Goal: Information Seeking & Learning: Learn about a topic

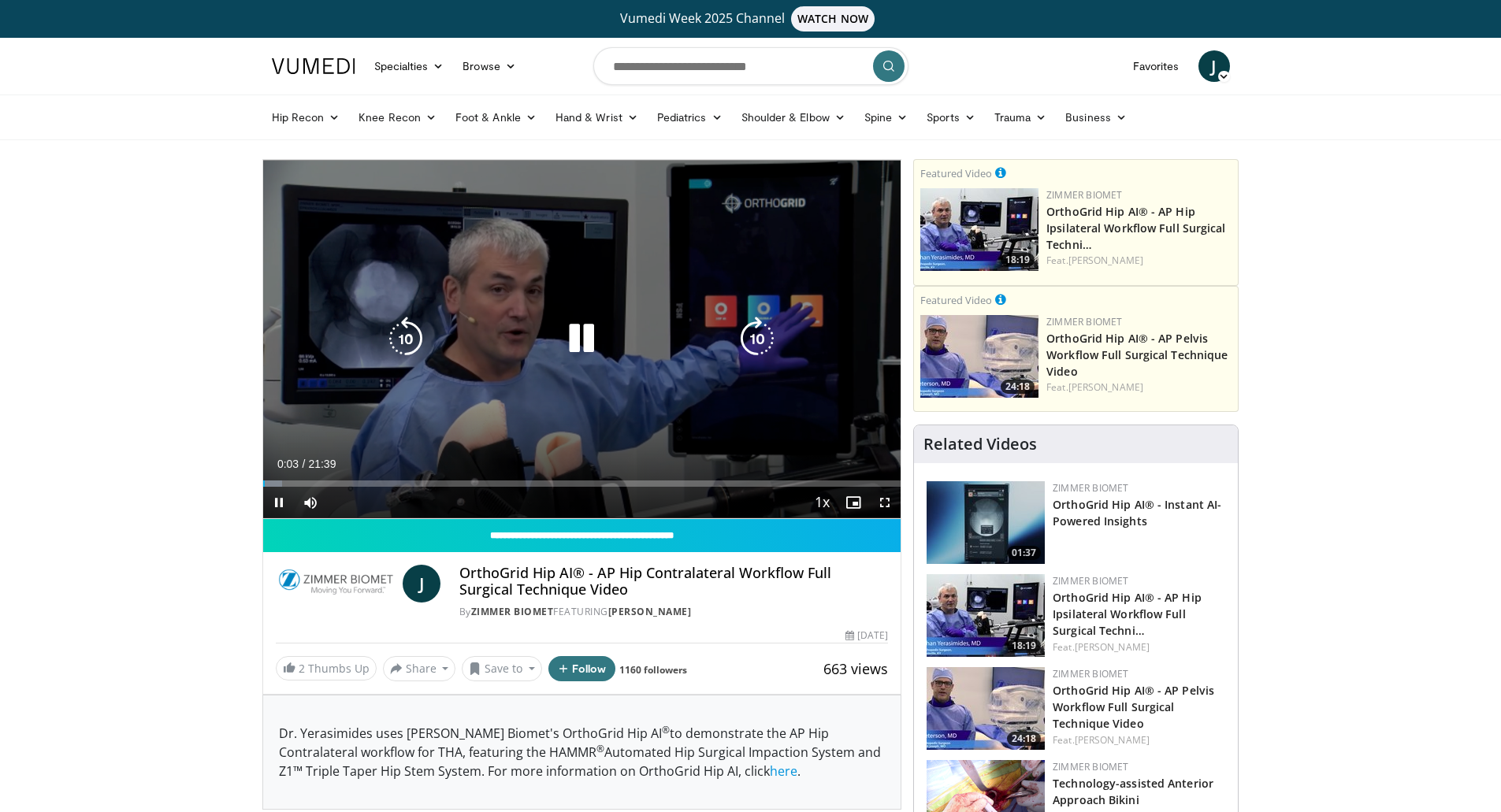
click at [576, 333] on icon "Video Player" at bounding box center [581, 338] width 44 height 44
click at [576, 340] on icon "Video Player" at bounding box center [581, 338] width 44 height 44
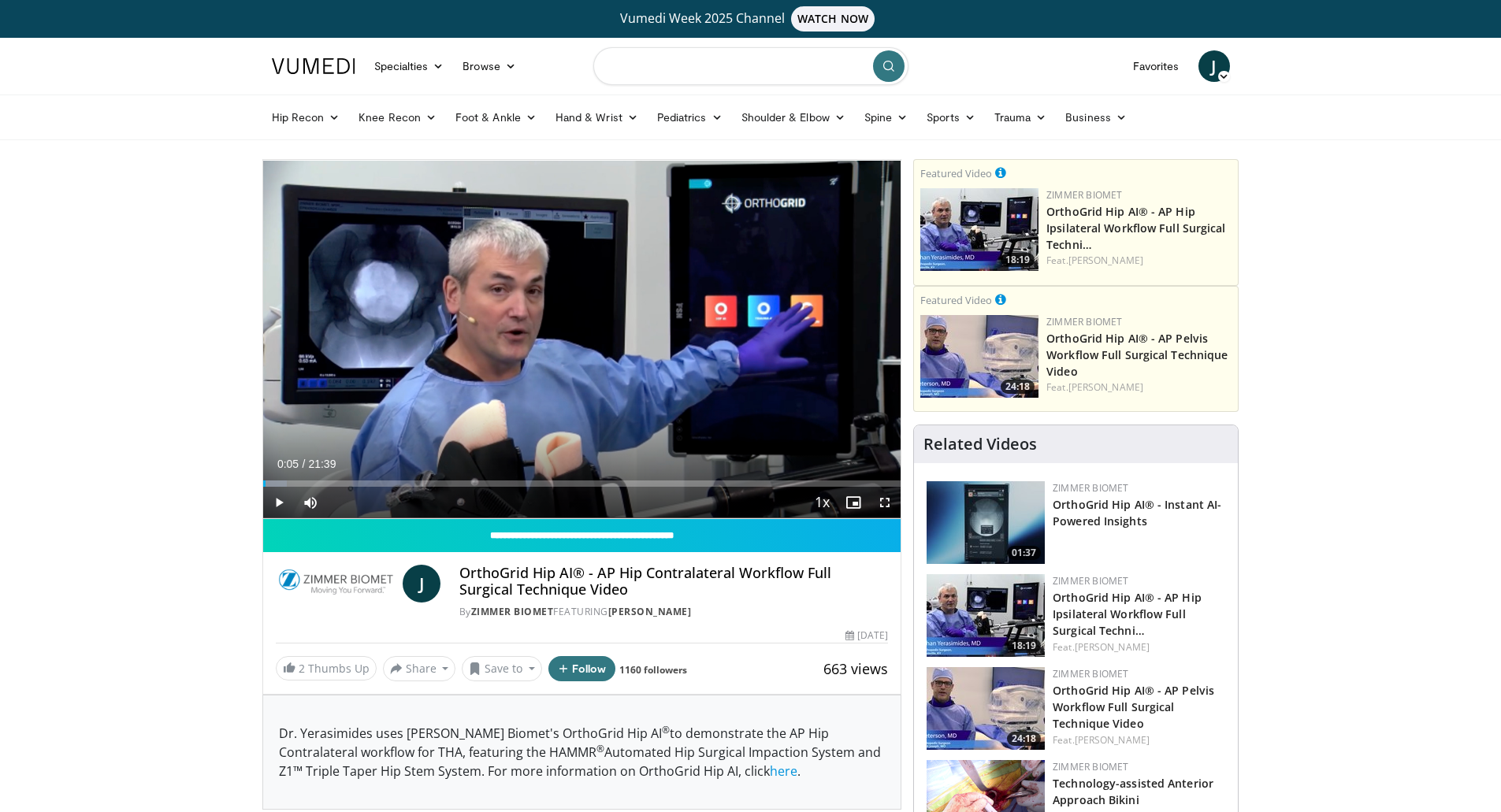
click at [673, 68] on input "Search topics, interventions" at bounding box center [750, 65] width 315 height 37
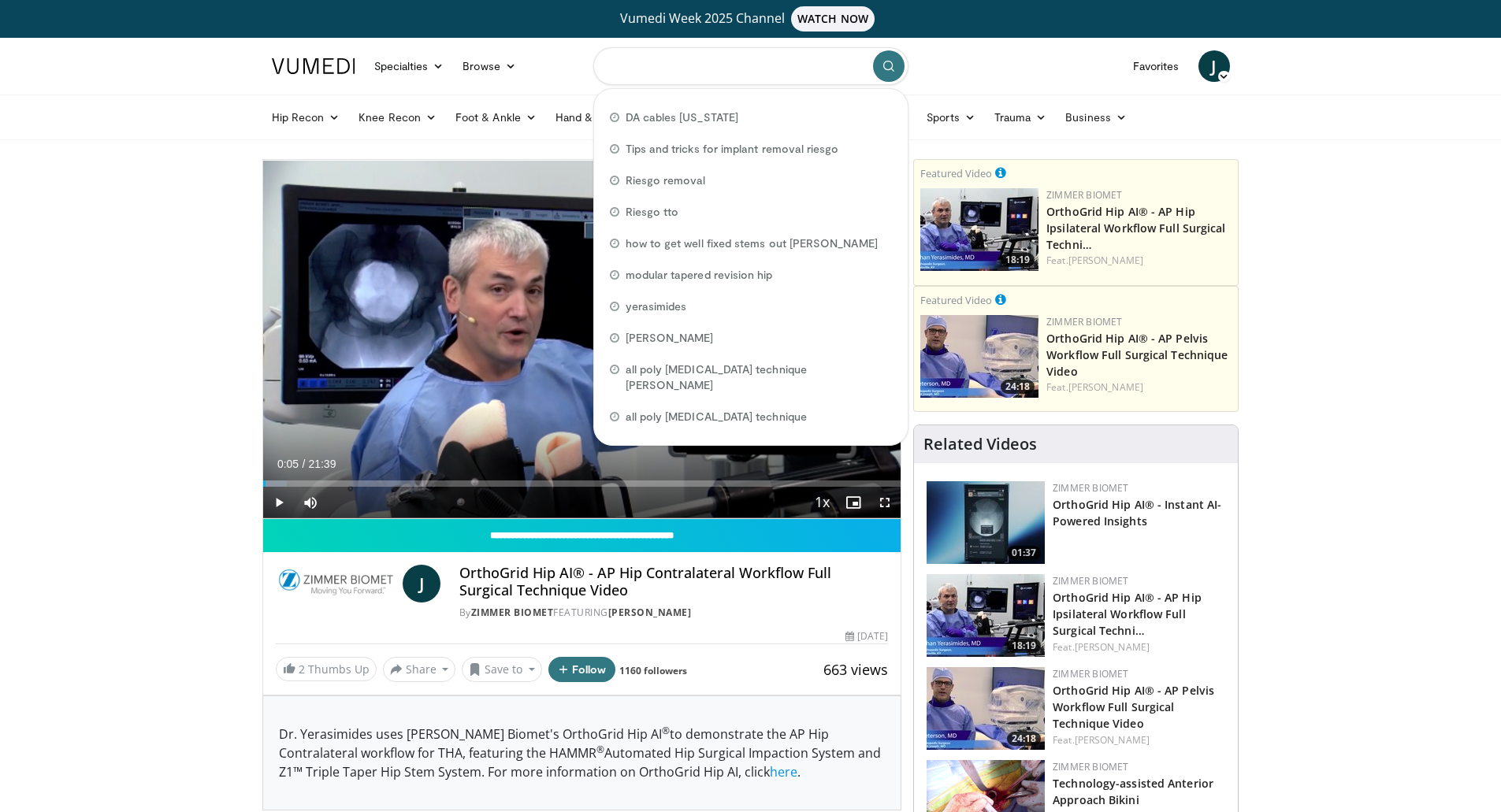
click at [658, 64] on input "Search topics, interventions" at bounding box center [750, 65] width 315 height 37
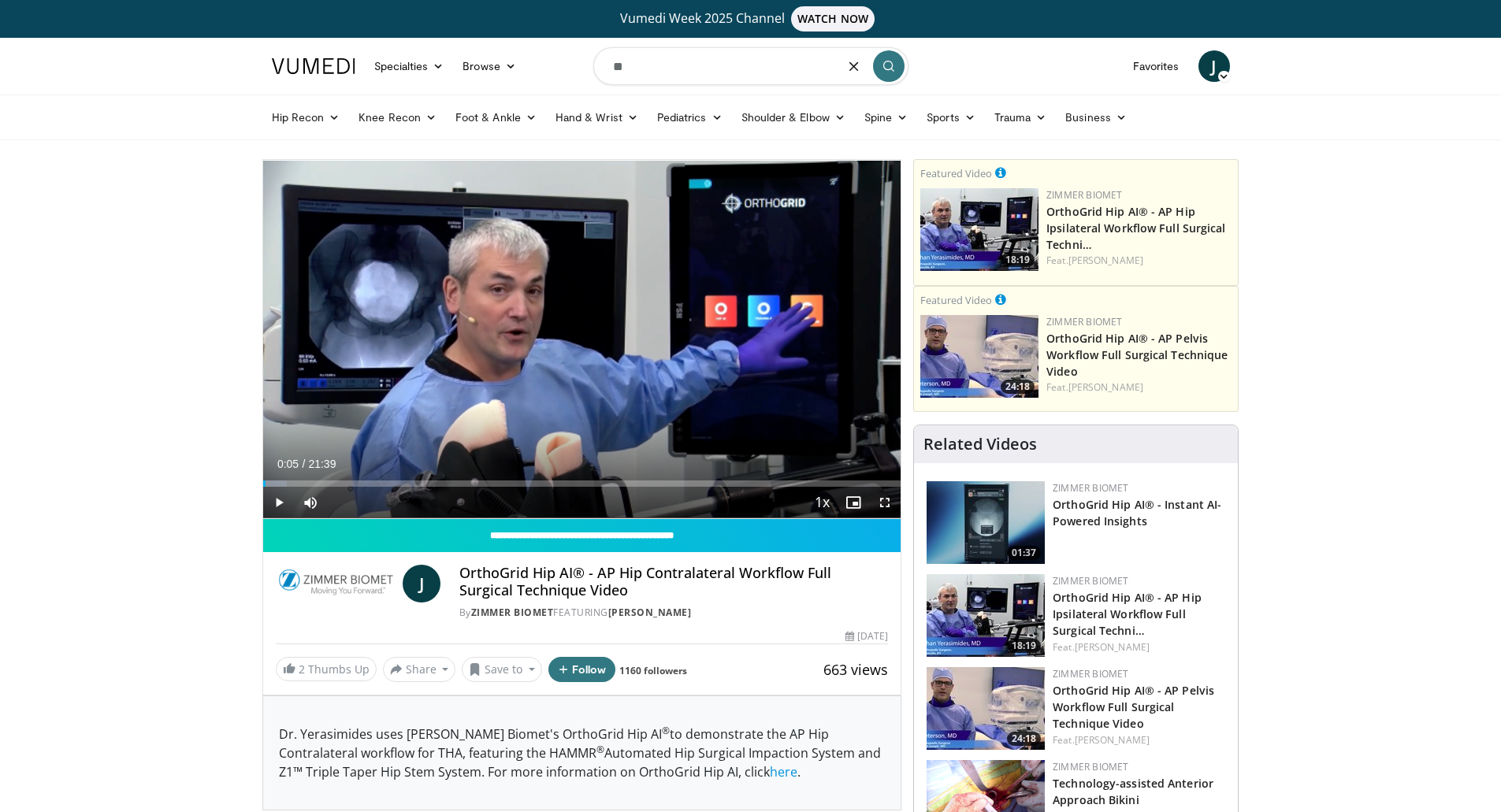
type input "*"
type input "**********"
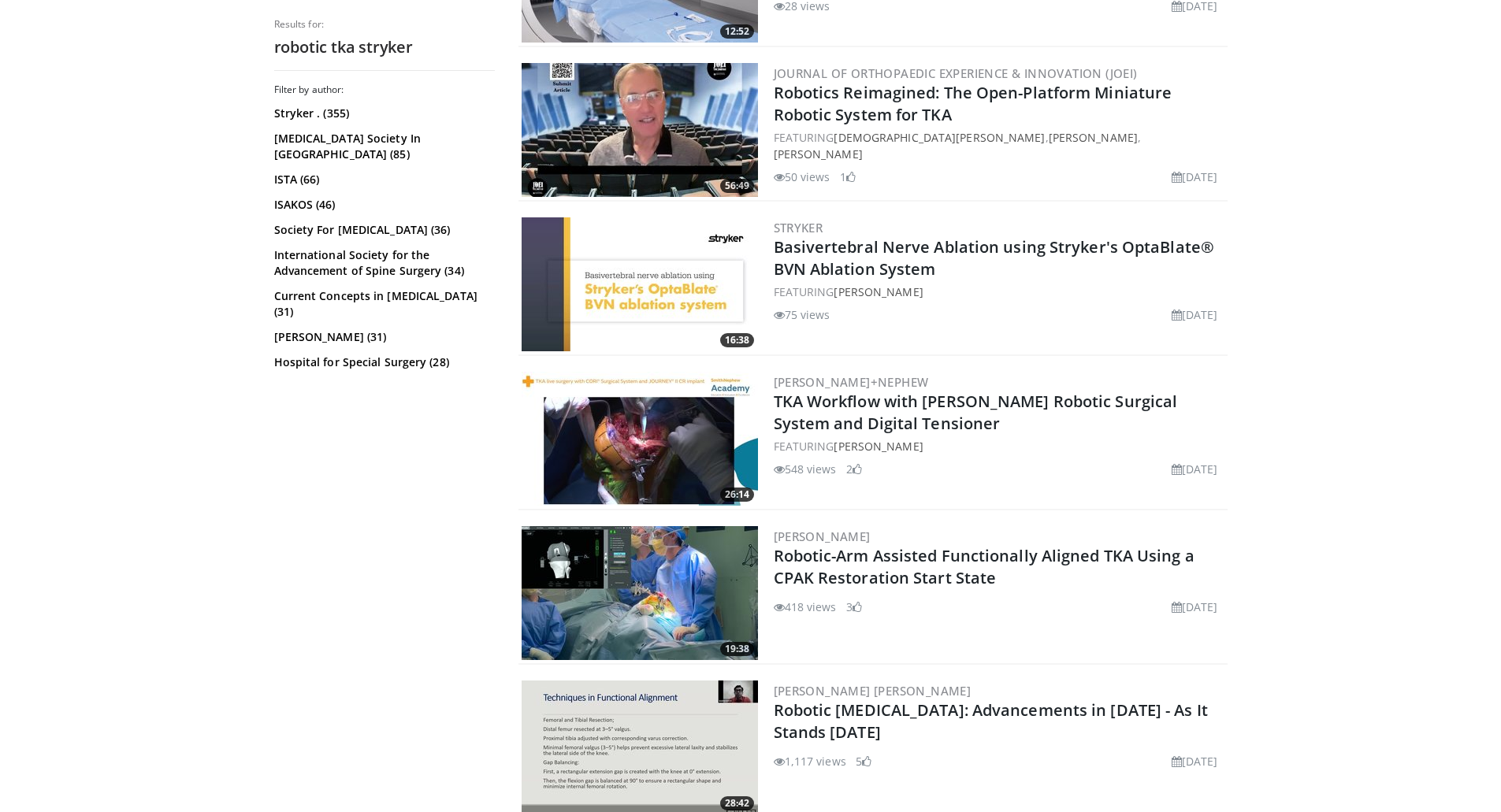
scroll to position [1103, 0]
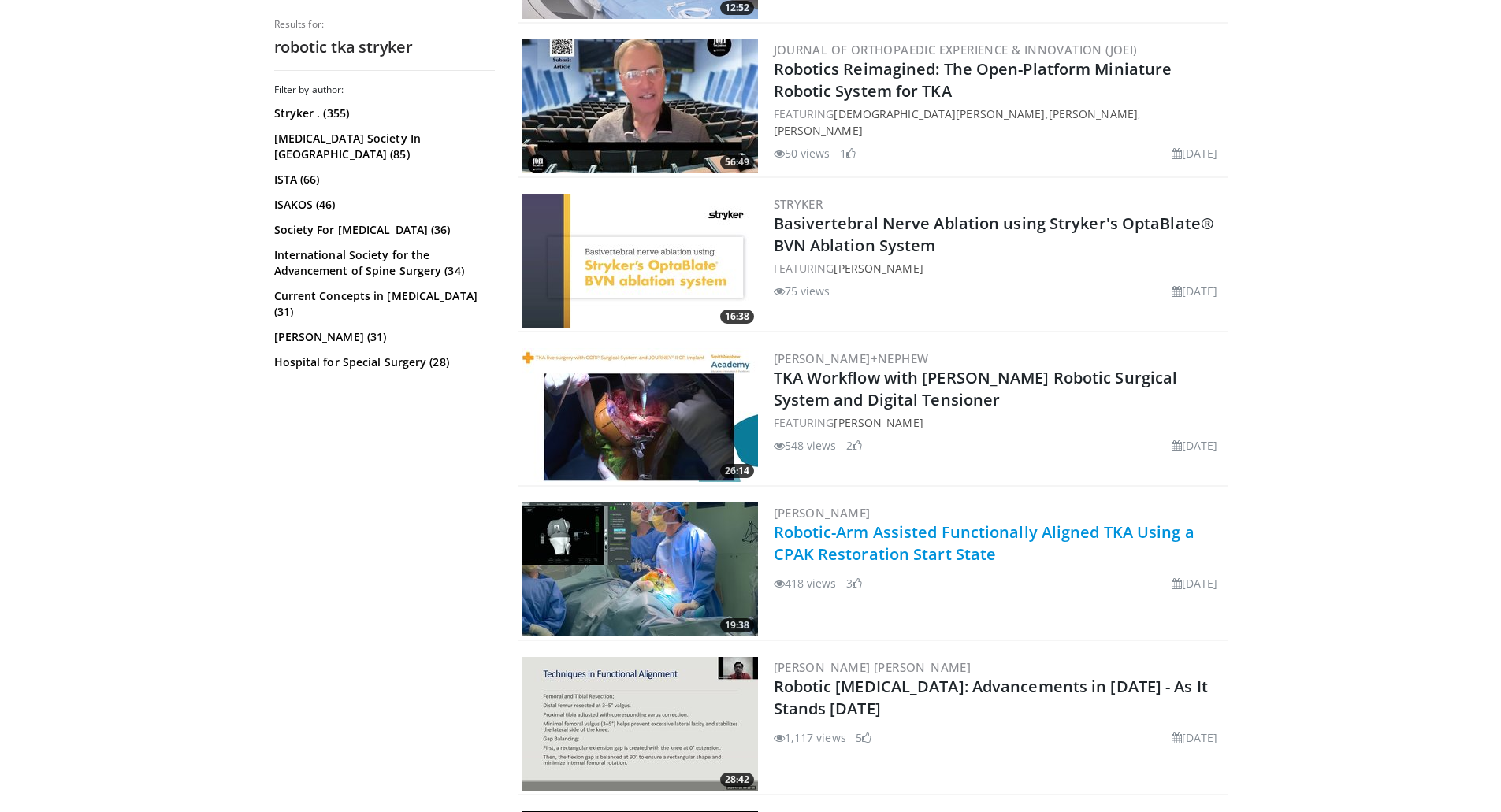
click at [895, 550] on link "Robotic-Arm Assisted Functionally Aligned TKA Using a CPAK Restoration Start St…" at bounding box center [984, 543] width 421 height 43
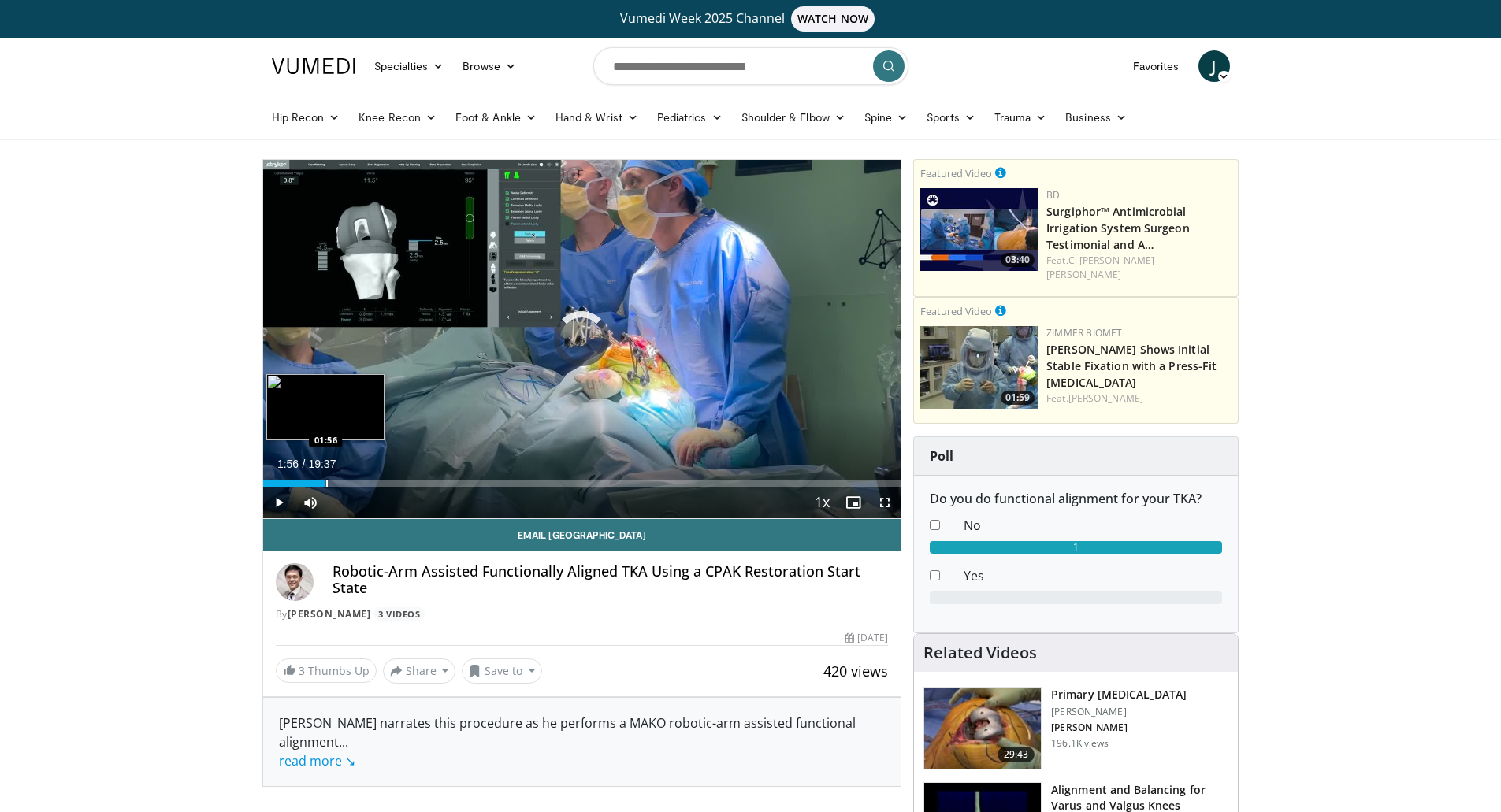
click at [326, 481] on div "Progress Bar" at bounding box center [327, 483] width 2 height 6
click at [301, 482] on div "02:22" at bounding box center [283, 483] width 38 height 6
click at [277, 481] on div "Progress Bar" at bounding box center [277, 483] width 2 height 6
click at [280, 501] on span "Video Player" at bounding box center [279, 503] width 31 height 31
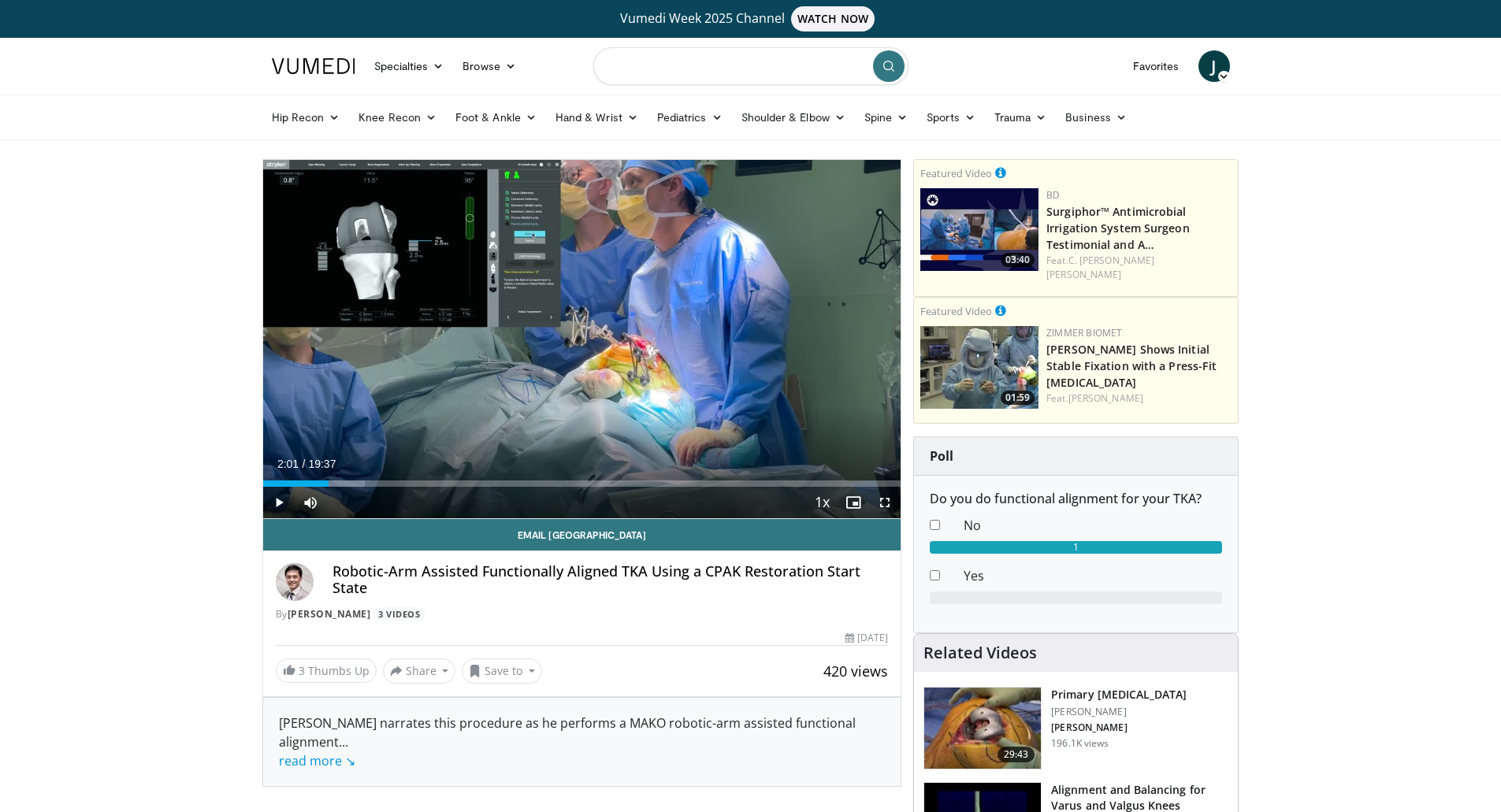
click at [736, 59] on input "Search topics, interventions" at bounding box center [750, 65] width 315 height 37
type input "**********"
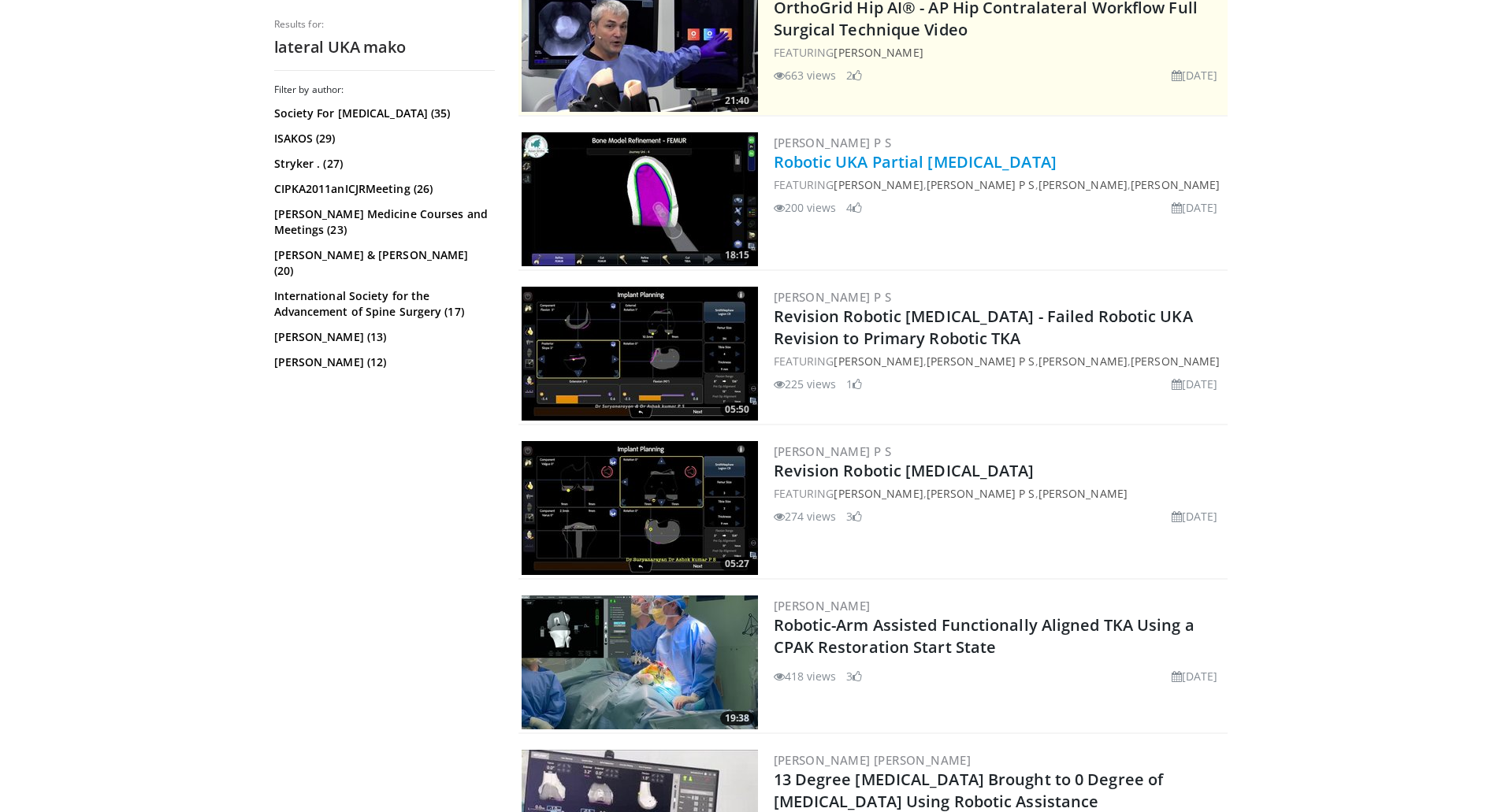
scroll to position [315, 0]
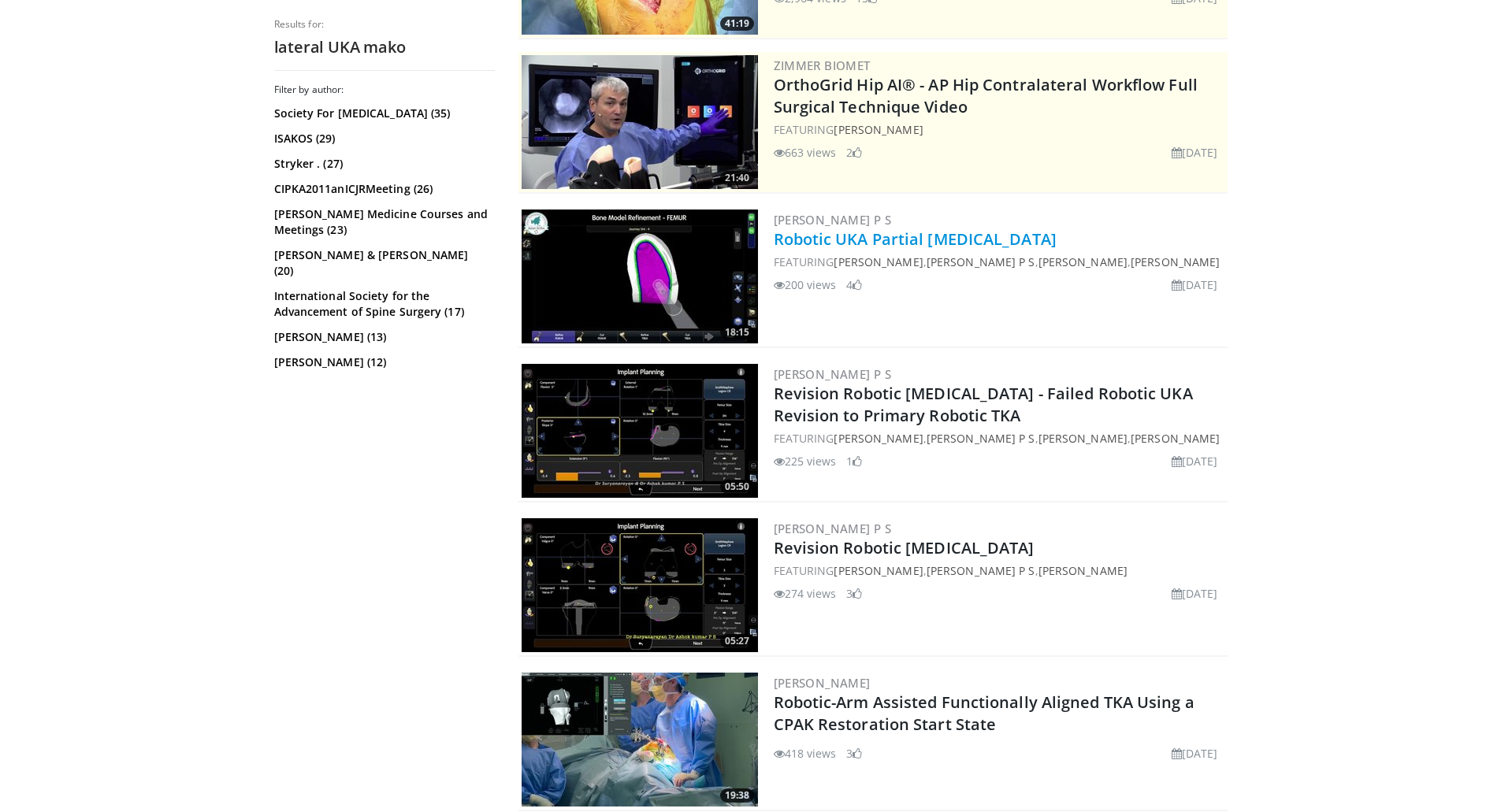
click at [854, 241] on link "Robotic UKA Partial Knee Arthroplasty" at bounding box center [915, 239] width 283 height 21
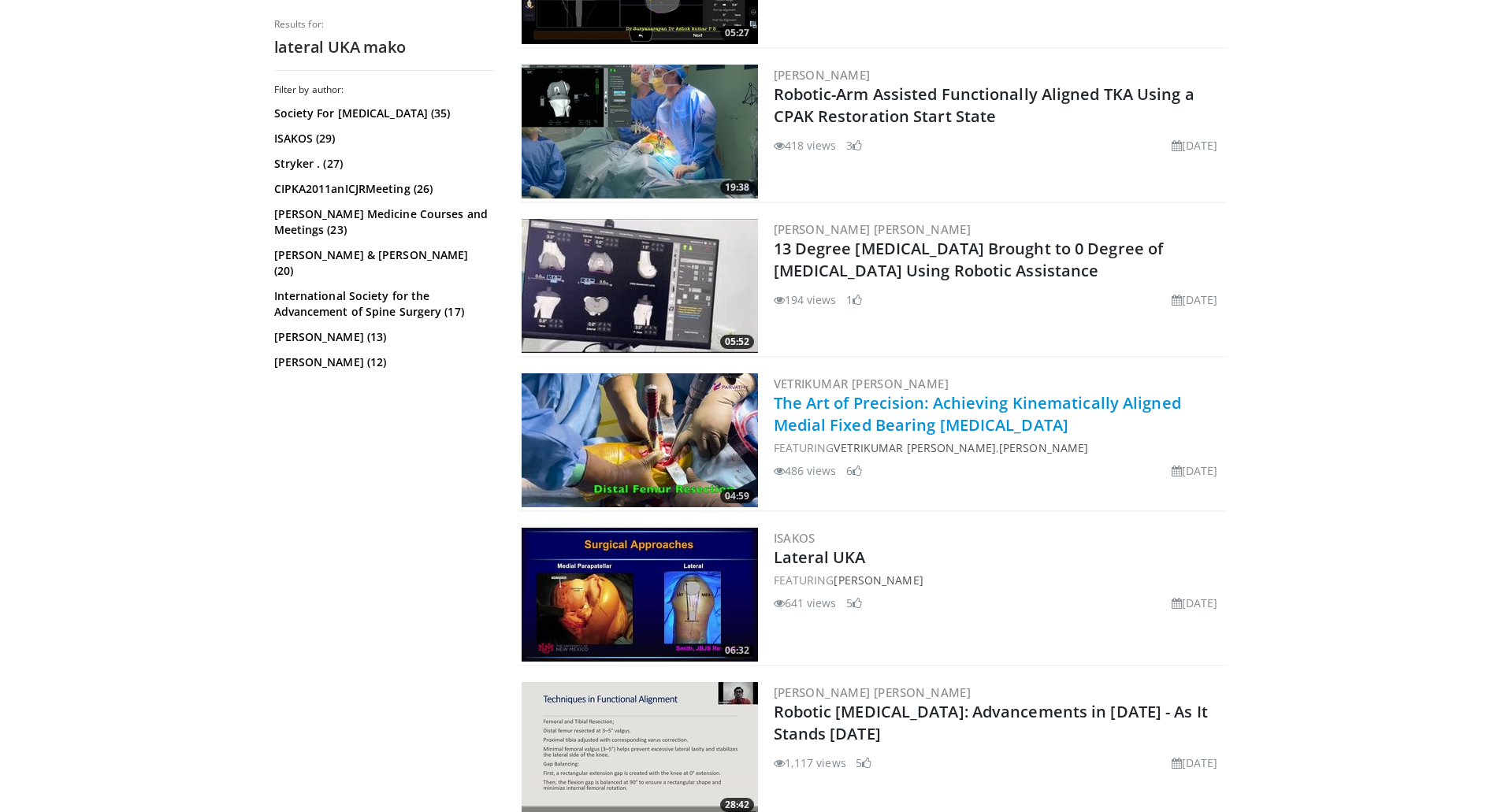
scroll to position [1103, 0]
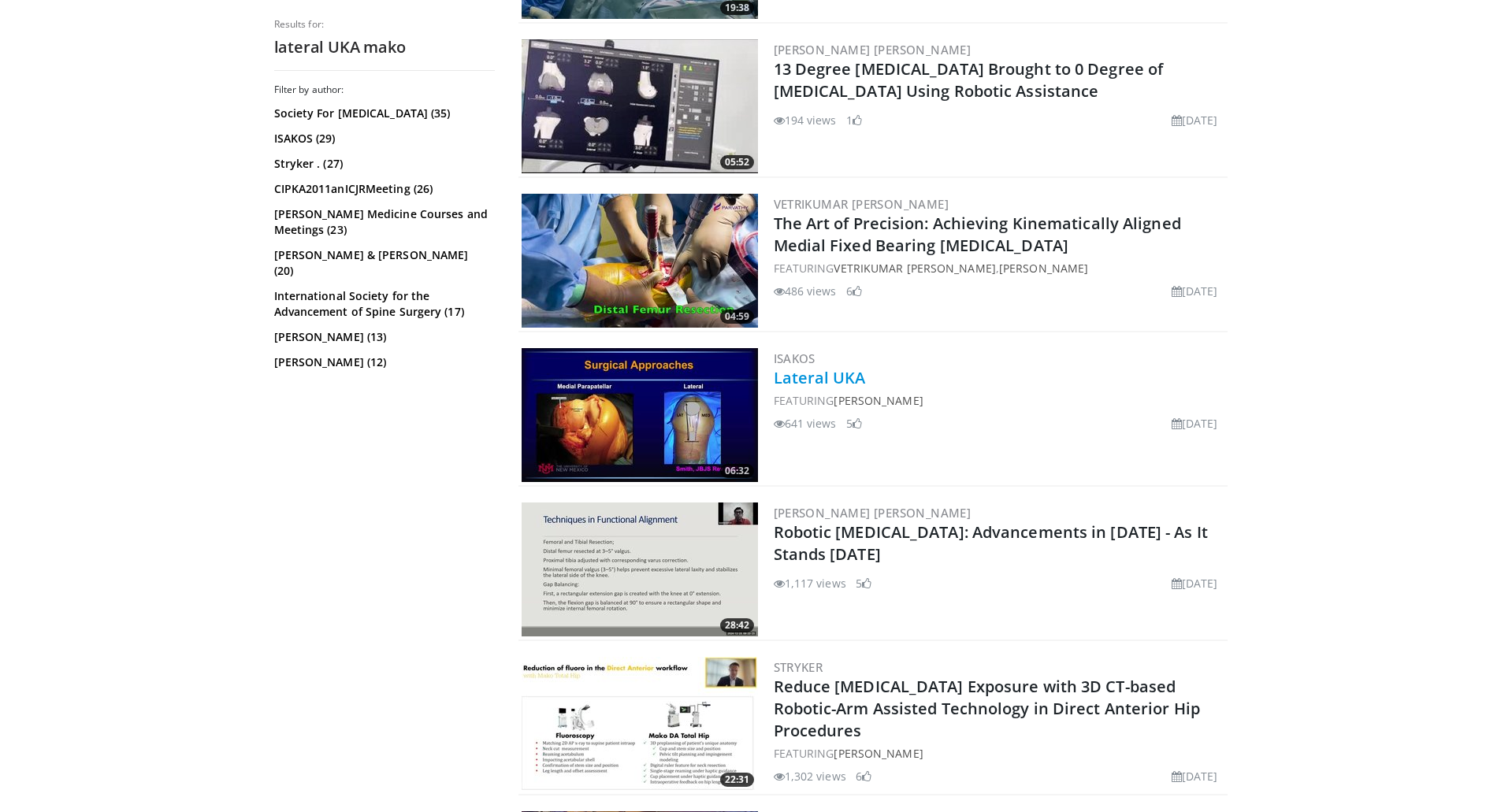
click at [813, 376] on link "Lateral UKA" at bounding box center [820, 377] width 92 height 21
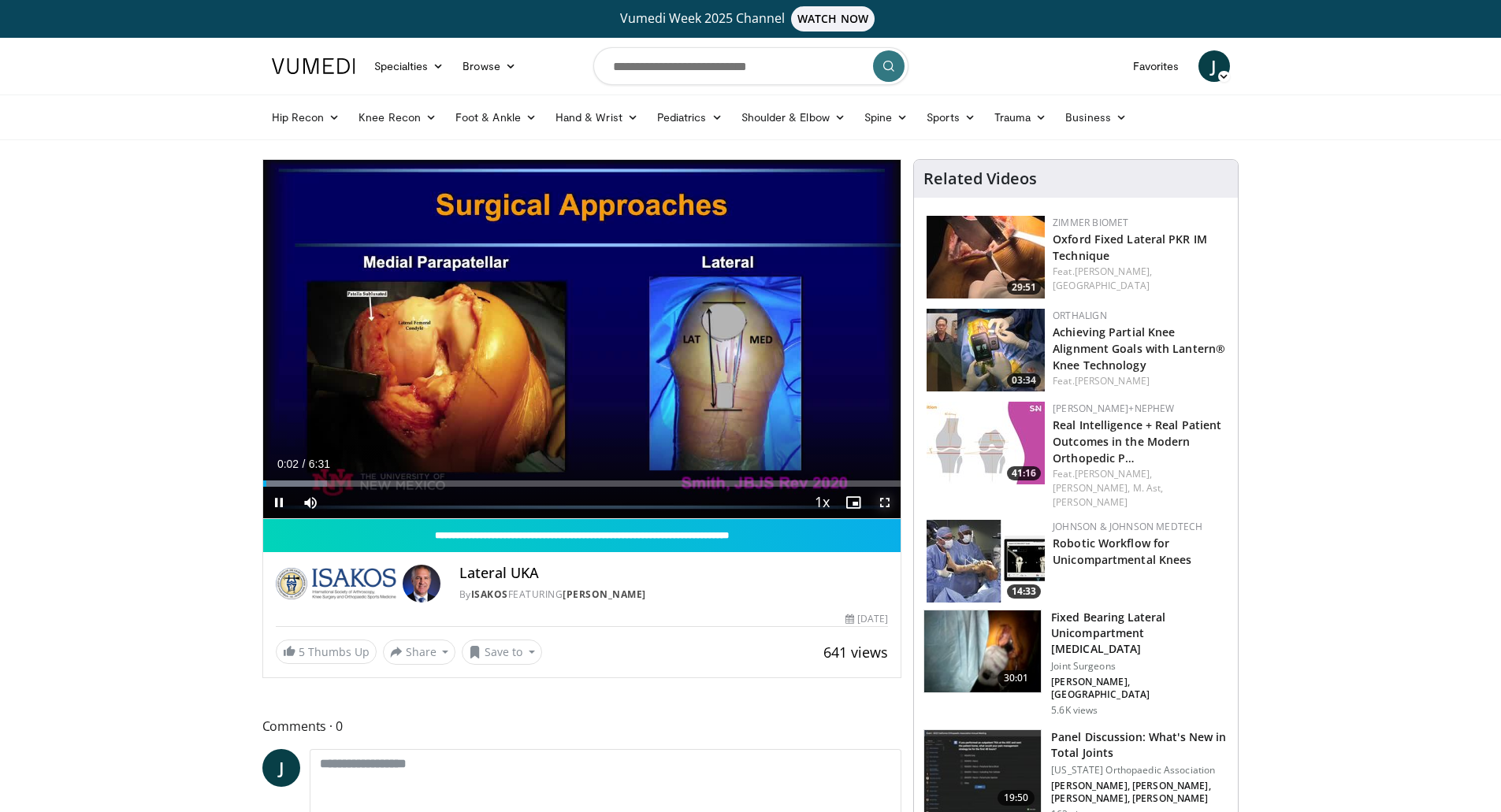
click at [887, 503] on span "Video Player" at bounding box center [885, 503] width 31 height 31
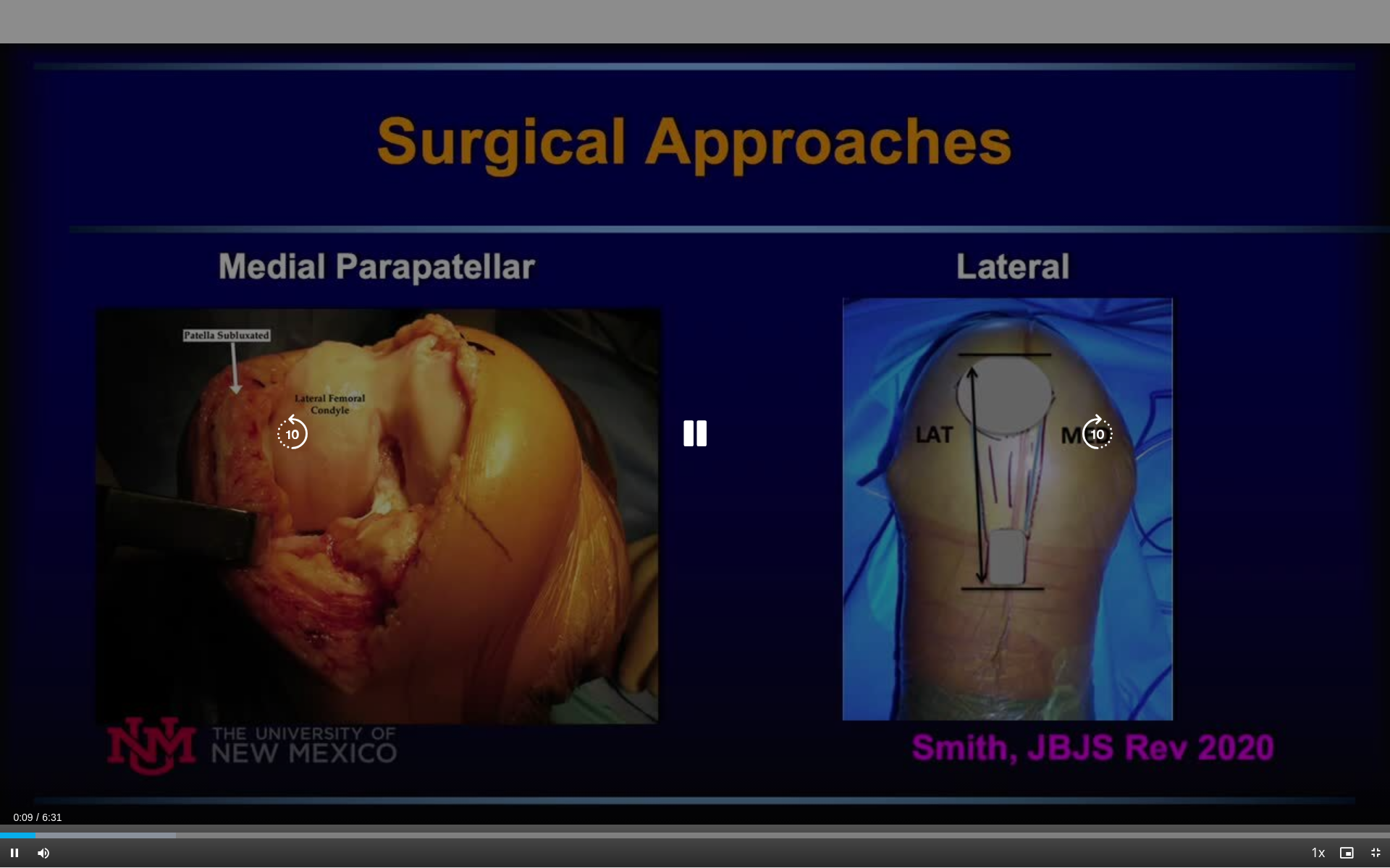
click at [687, 437] on icon "Video Player" at bounding box center [695, 434] width 41 height 41
click at [700, 442] on icon "Video Player" at bounding box center [695, 434] width 41 height 41
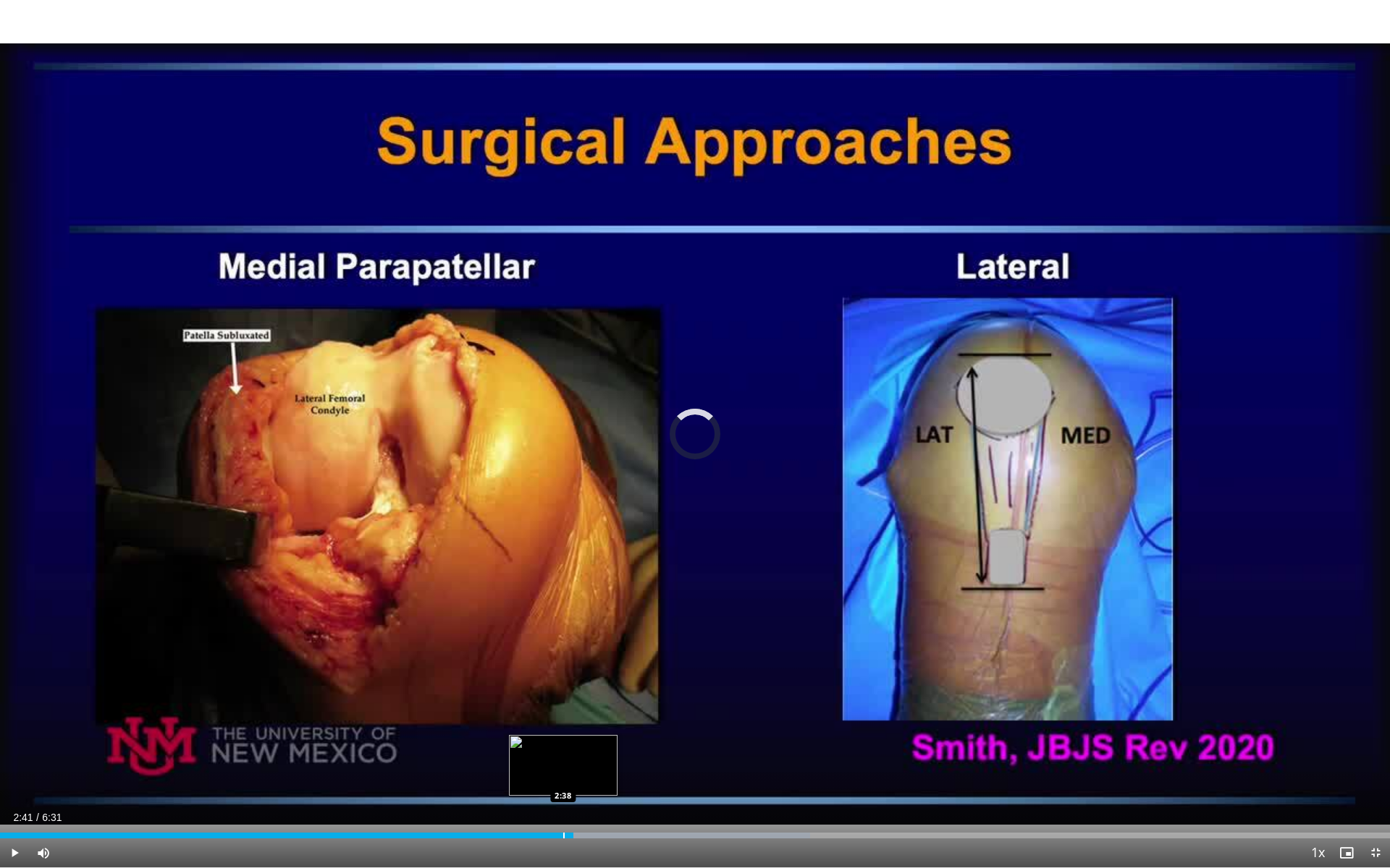
click at [564, 745] on div "Progress Bar" at bounding box center [564, 835] width 2 height 6
click at [553, 745] on div "Progress Bar" at bounding box center [554, 835] width 2 height 6
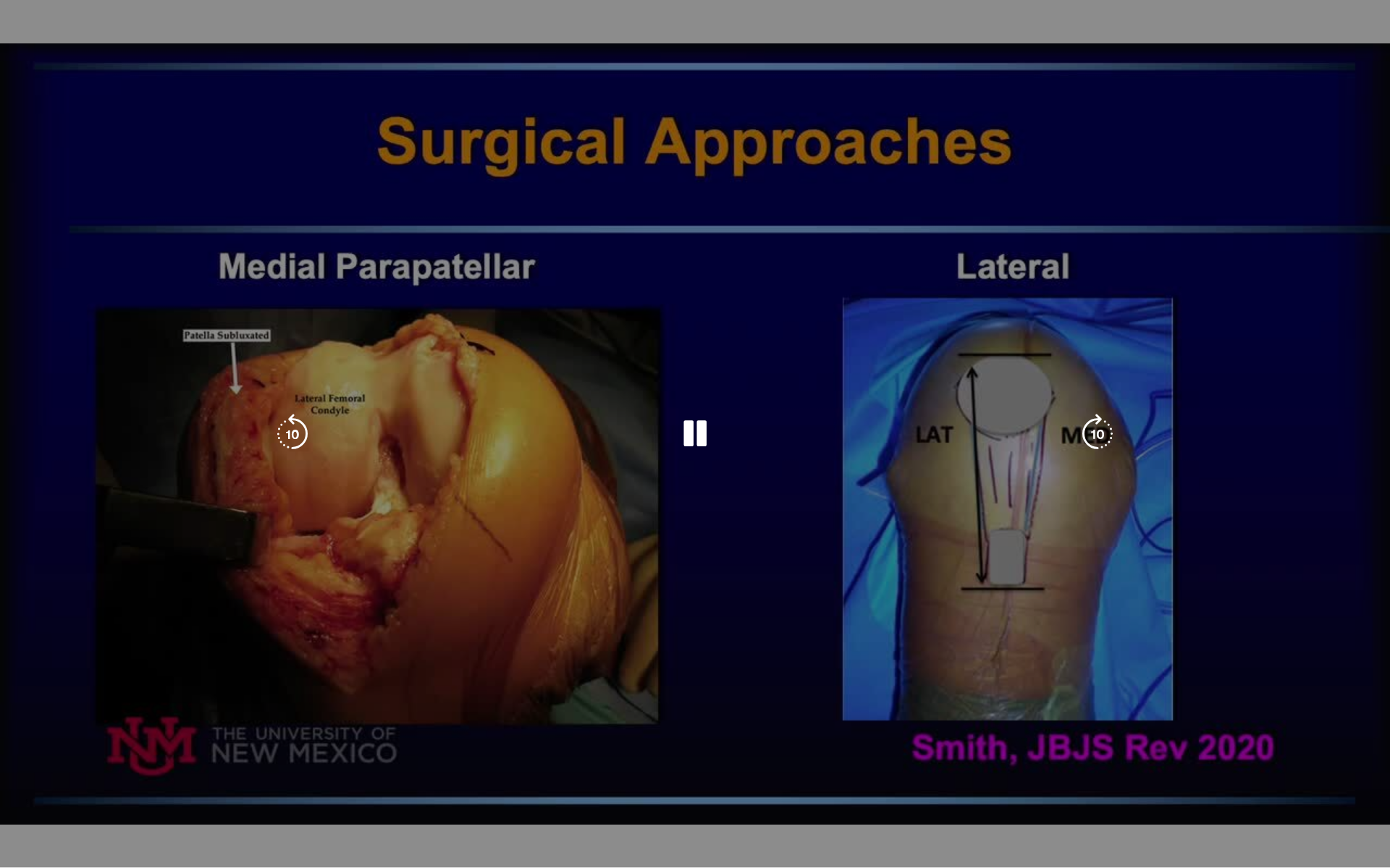
click at [544, 745] on video-js "**********" at bounding box center [695, 434] width 1390 height 868
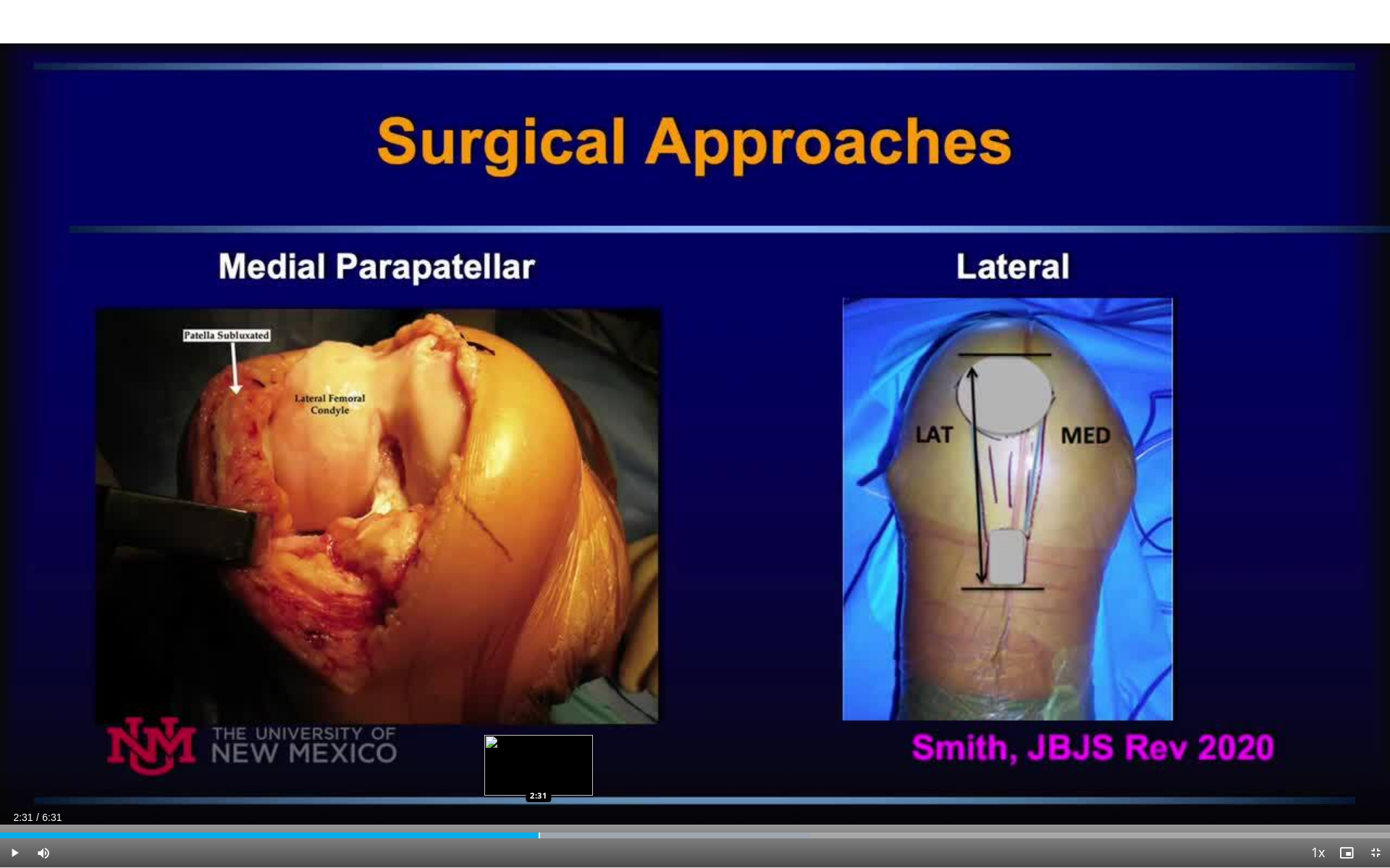
click at [538, 745] on div "Progress Bar" at bounding box center [539, 835] width 2 height 6
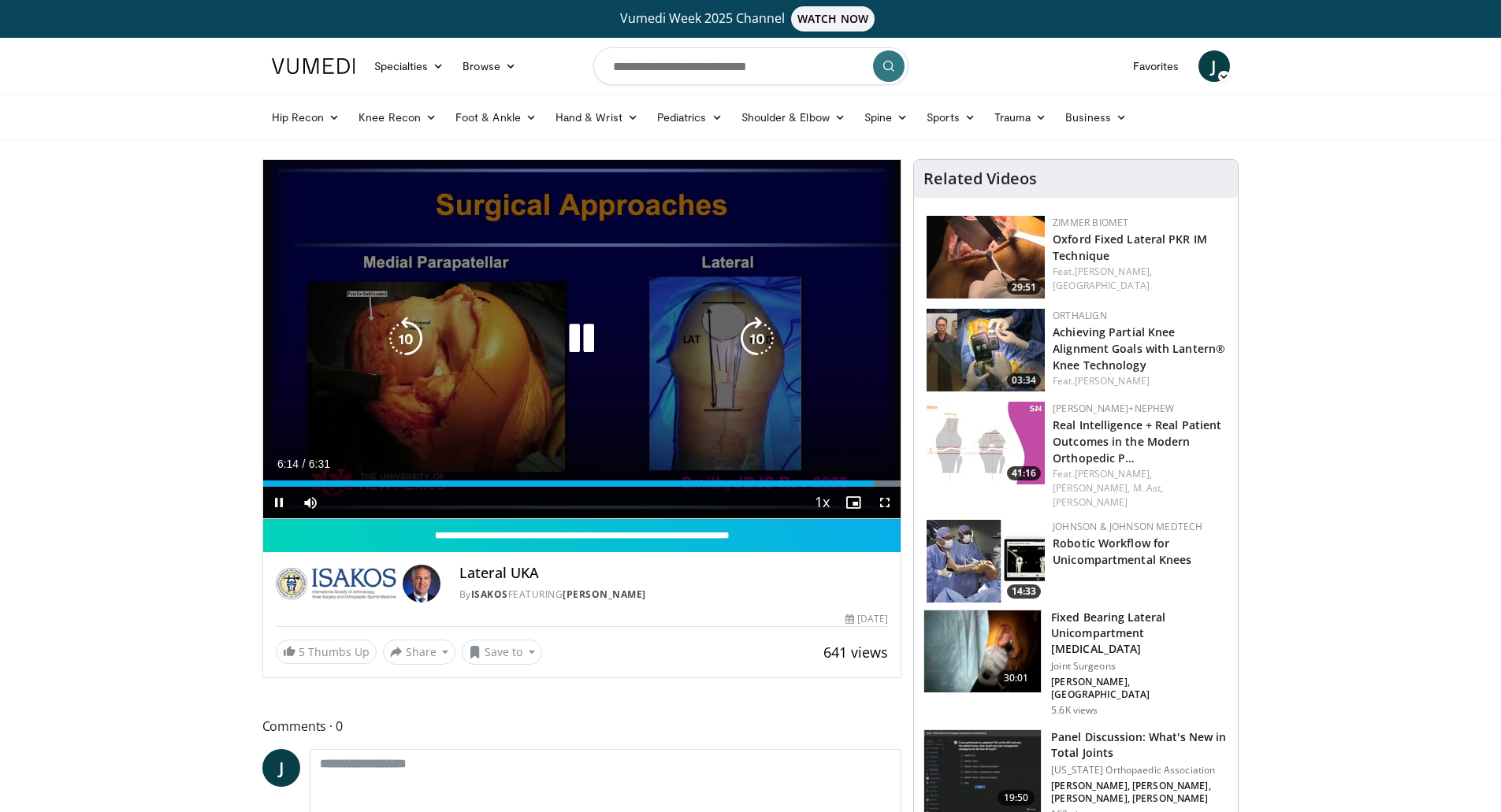
click at [584, 343] on icon "Video Player" at bounding box center [581, 338] width 44 height 44
